Goal: Task Accomplishment & Management: Manage account settings

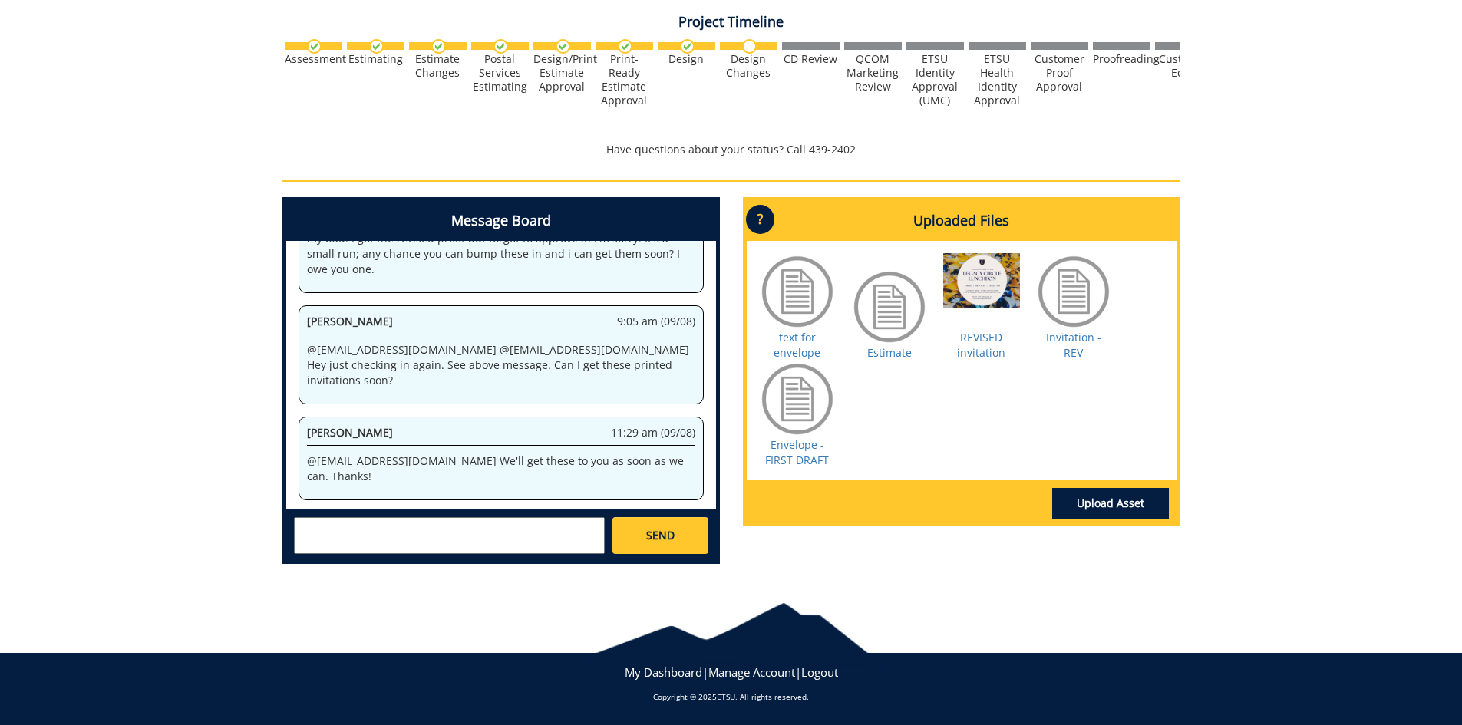
scroll to position [50481, 0]
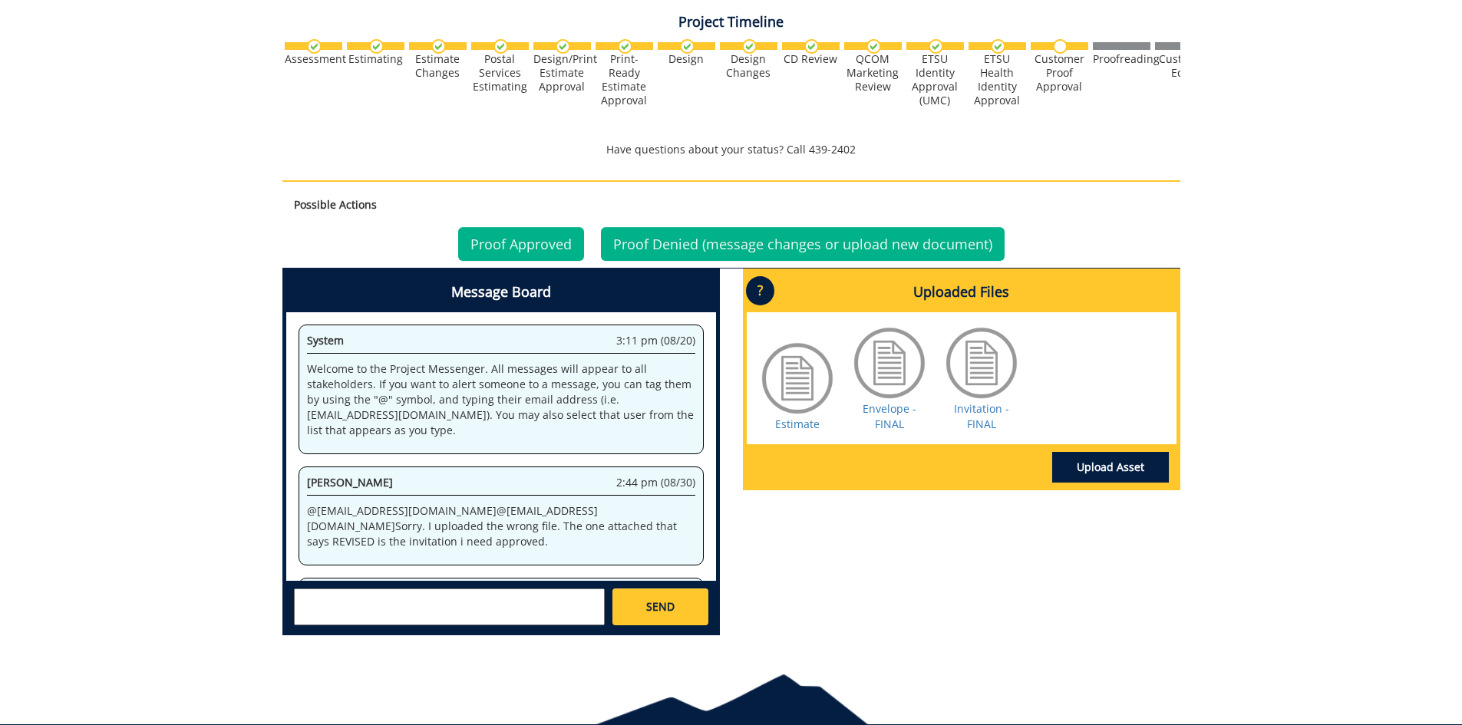
scroll to position [669, 0]
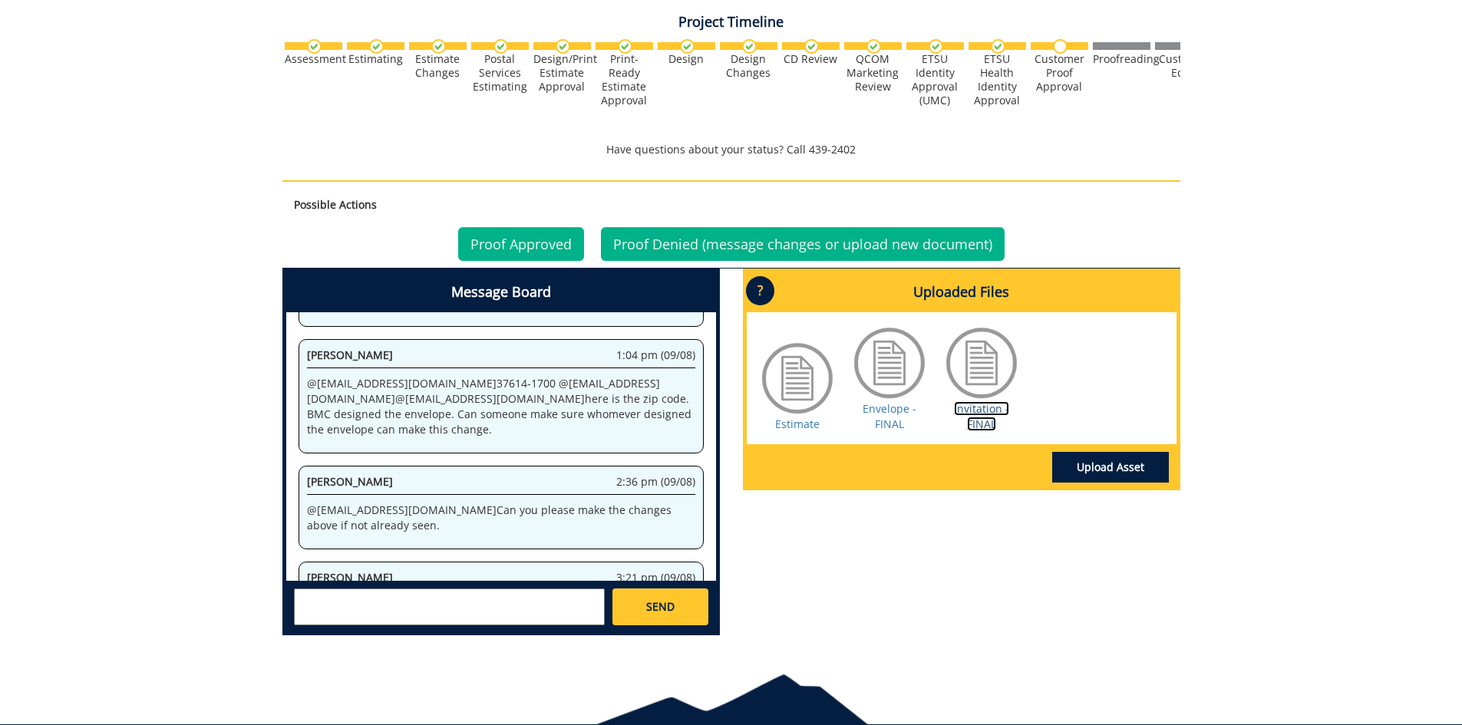
click at [981, 411] on link "Invitation - FINAL" at bounding box center [981, 416] width 55 height 30
click at [874, 415] on link "Envelope - FINAL" at bounding box center [890, 416] width 54 height 30
click at [535, 242] on link "Proof Approved" at bounding box center [521, 244] width 126 height 34
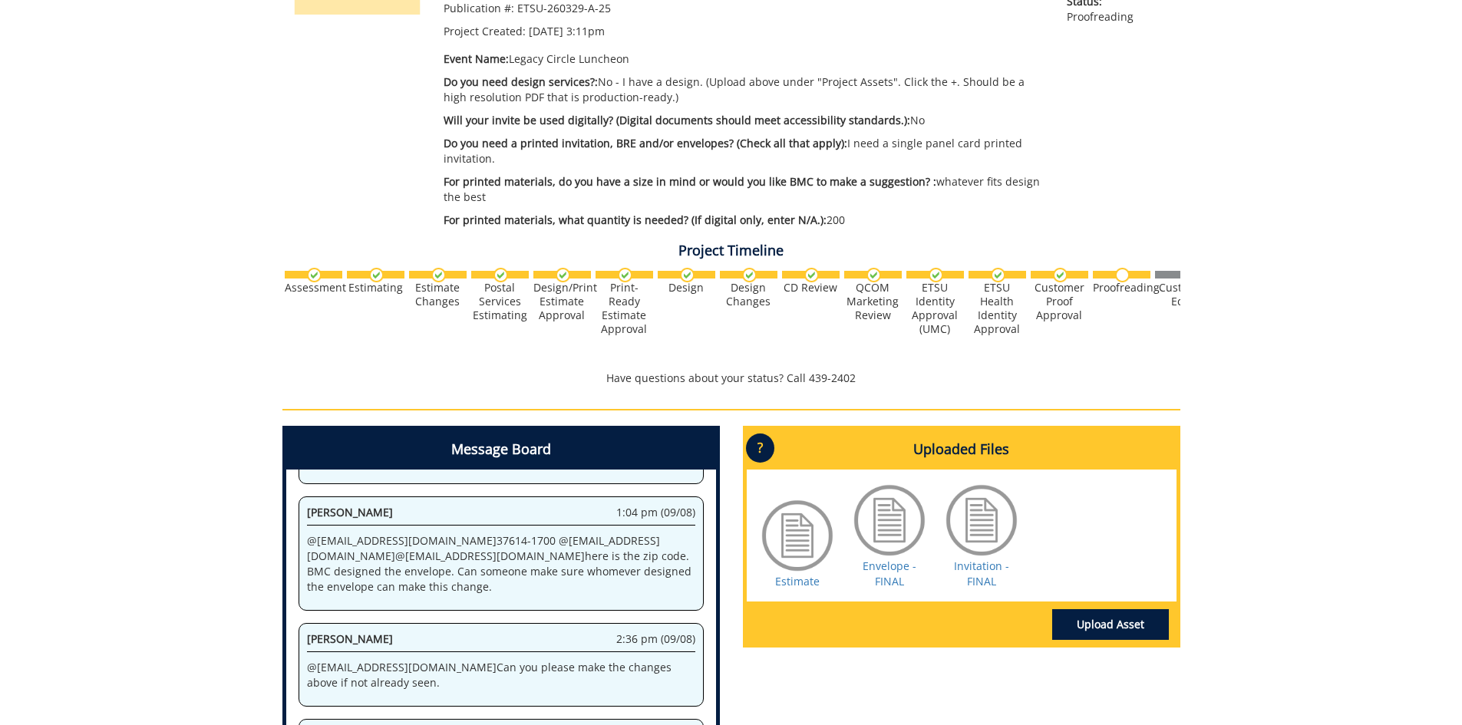
scroll to position [536, 0]
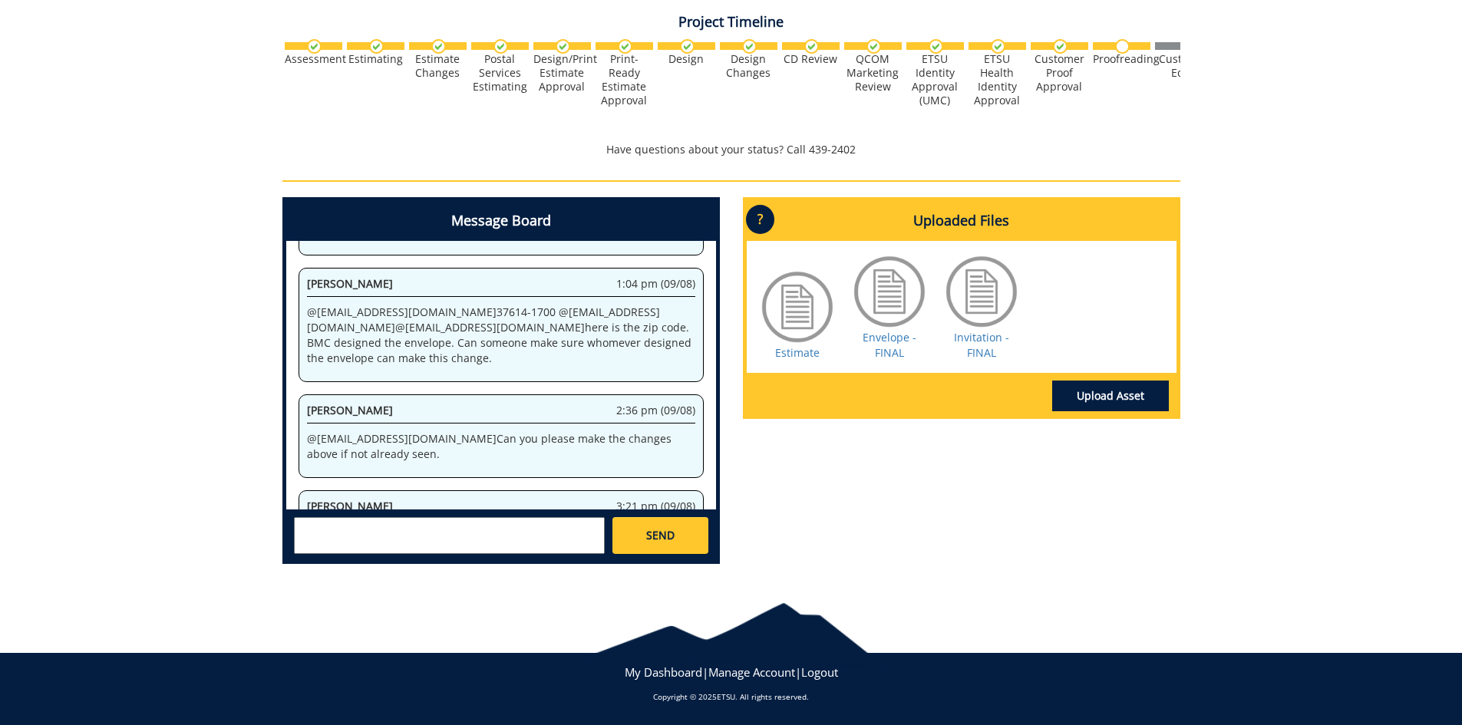
click at [484, 543] on textarea at bounding box center [449, 535] width 311 height 37
type textarea "!"
type textarea "@[EMAIL_ADDRESS][DOMAIN_NAME] Done! Thanks!"
click at [653, 533] on span "SEND" at bounding box center [660, 535] width 28 height 15
